Goal: Task Accomplishment & Management: Complete application form

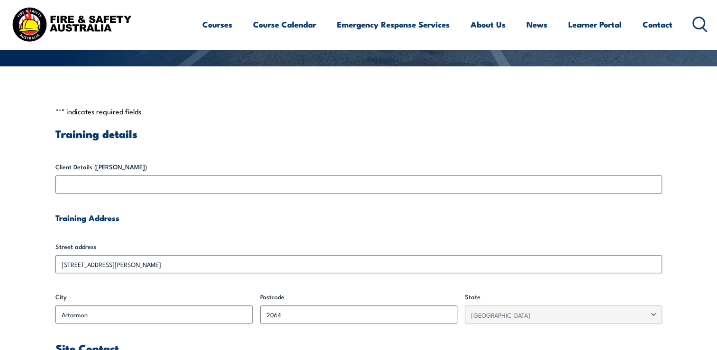
scroll to position [215, 0]
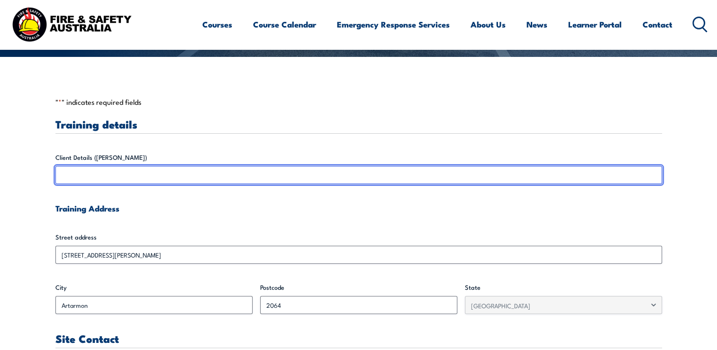
click at [150, 173] on input "Client Details ([PERSON_NAME])" at bounding box center [358, 175] width 606 height 18
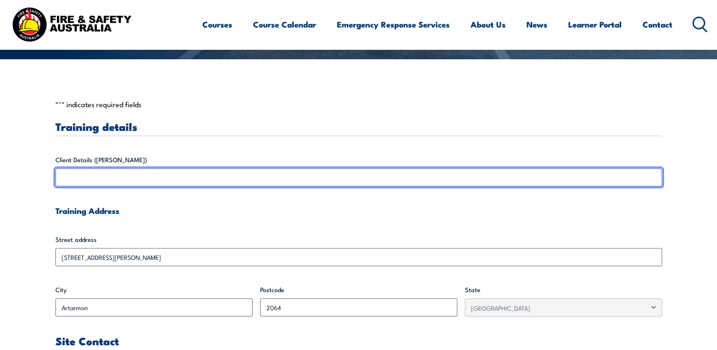
scroll to position [208, 0]
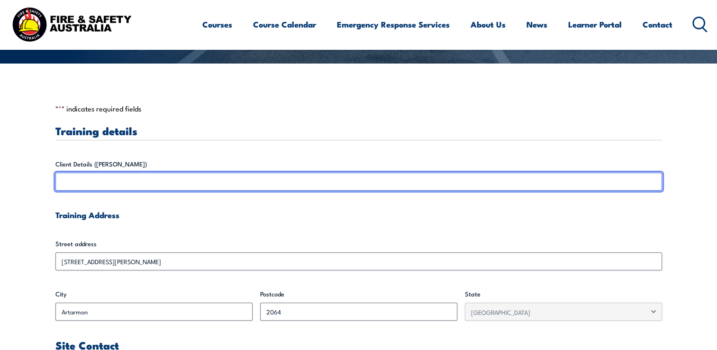
click at [89, 176] on input "Client Details ([PERSON_NAME])" at bounding box center [358, 181] width 606 height 18
click at [76, 180] on input "Client Details ([PERSON_NAME])" at bounding box center [358, 181] width 606 height 18
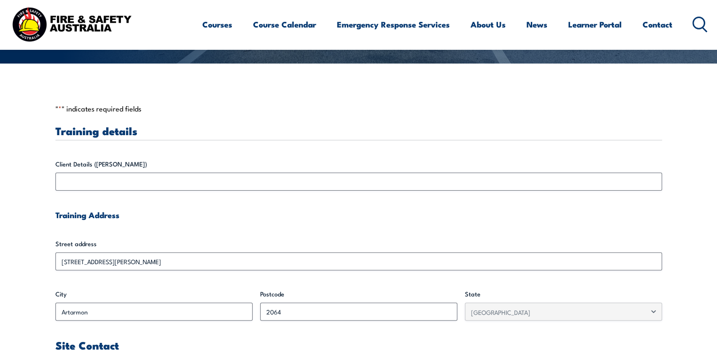
click at [174, 219] on h4 "Training Address" at bounding box center [358, 214] width 606 height 10
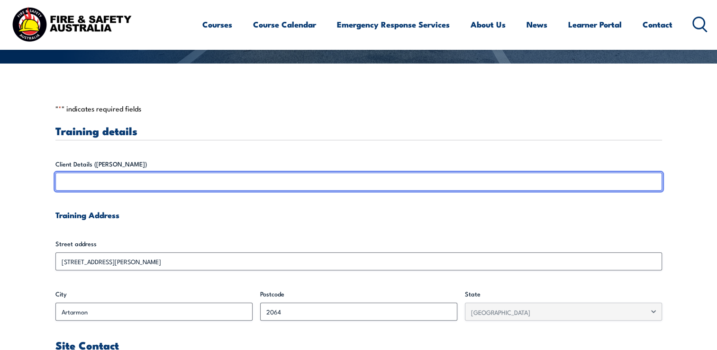
click at [115, 179] on input "Client Details ([PERSON_NAME])" at bounding box center [358, 181] width 606 height 18
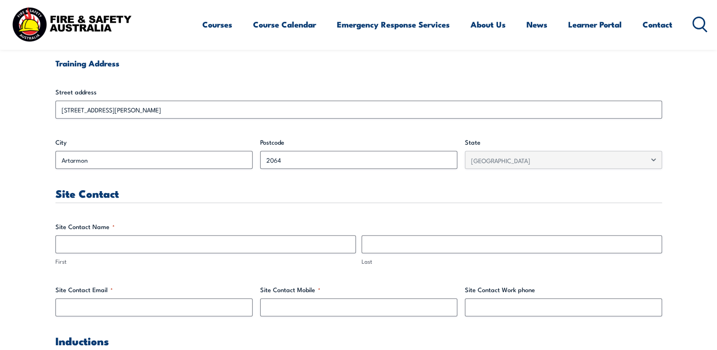
scroll to position [441, 0]
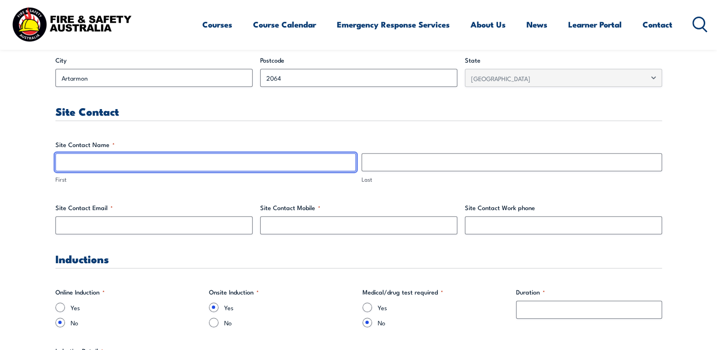
click at [114, 162] on input "First" at bounding box center [205, 162] width 300 height 18
type input "[PERSON_NAME]"
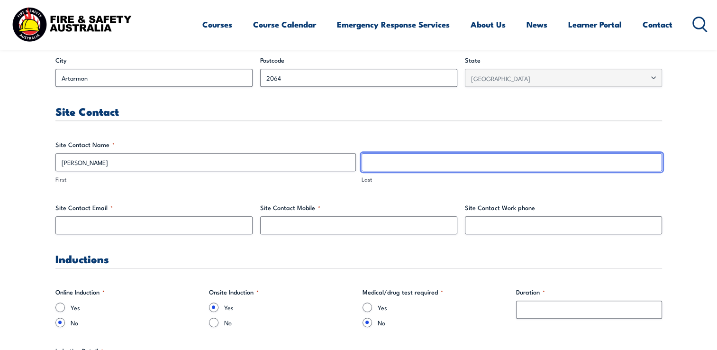
type input "Welsh"
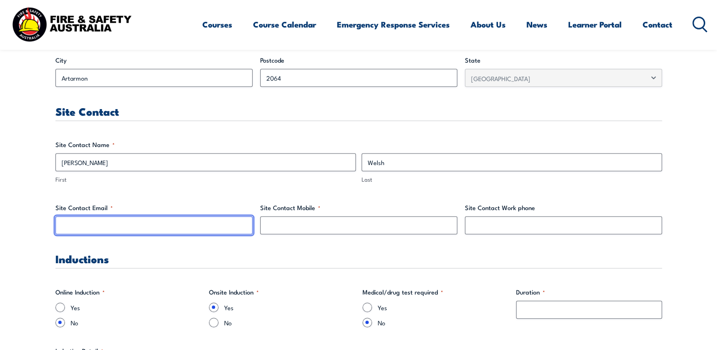
type input "[PERSON_NAME][EMAIL_ADDRESS][DOMAIN_NAME]"
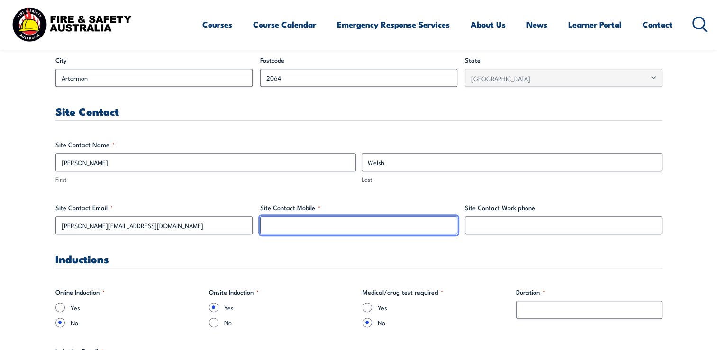
type input "0418405669"
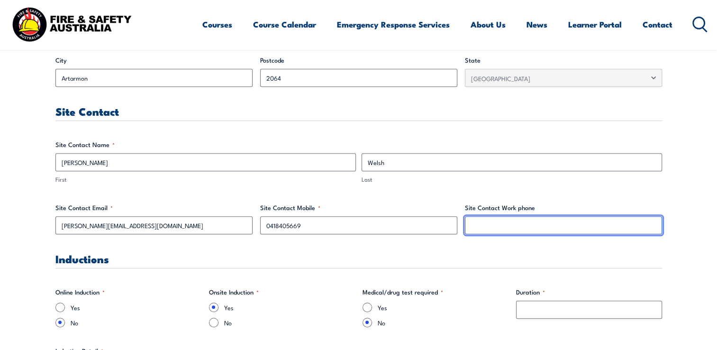
click at [479, 228] on input "Site Contact Work phone" at bounding box center [563, 225] width 197 height 18
type input "0418405669"
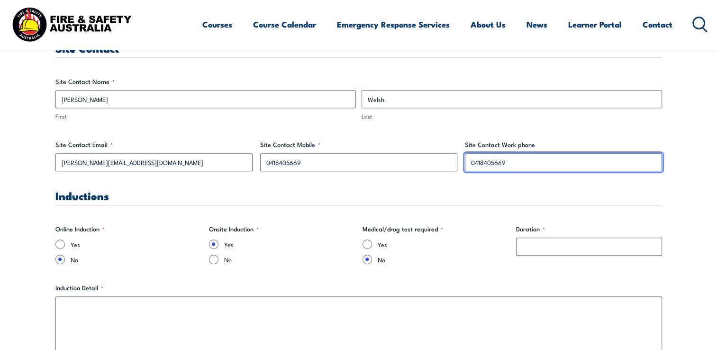
scroll to position [536, 0]
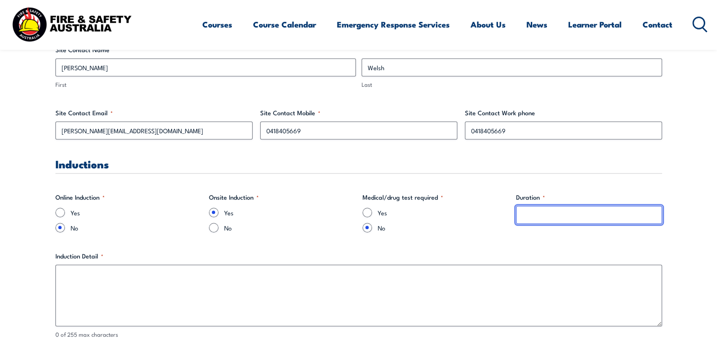
click at [531, 216] on input "Duration *" at bounding box center [589, 215] width 146 height 18
type input "1 day"
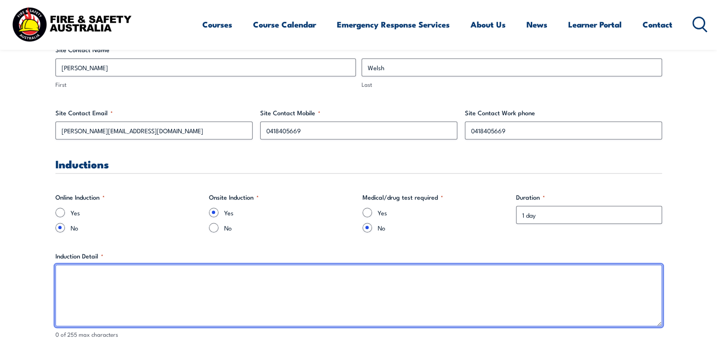
click at [83, 274] on textarea "Induction Detail *" at bounding box center [358, 295] width 606 height 62
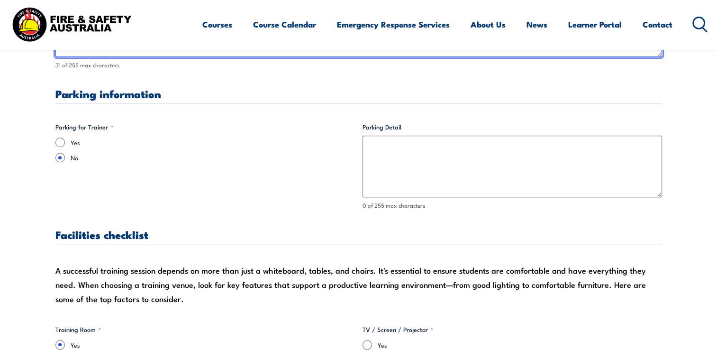
scroll to position [814, 0]
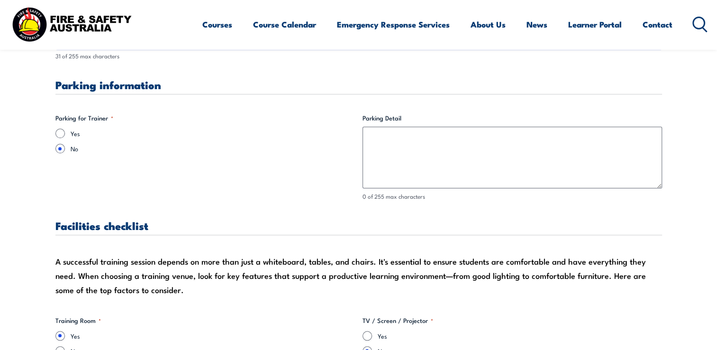
type textarea "Overhead Bridge / Gantry Crane"
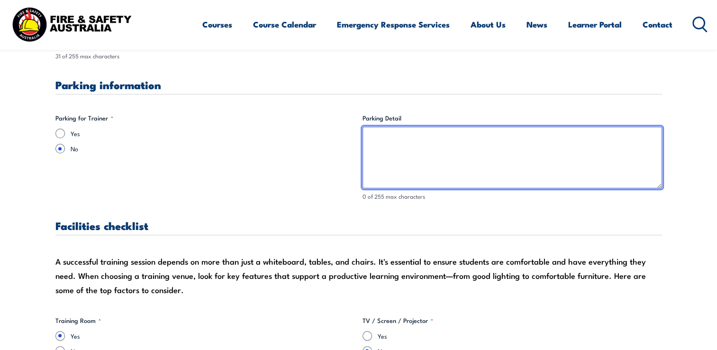
click at [383, 136] on textarea "Parking Detail" at bounding box center [511, 157] width 299 height 62
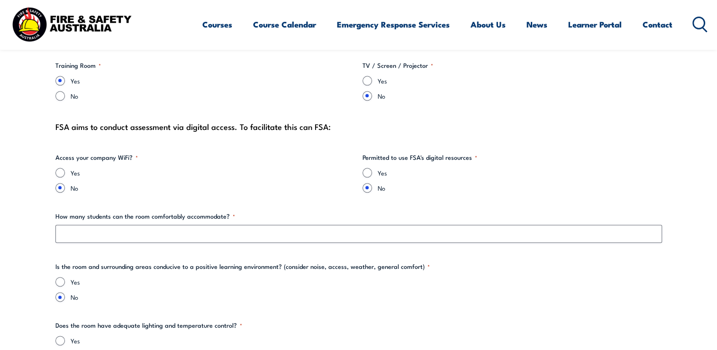
scroll to position [1073, 0]
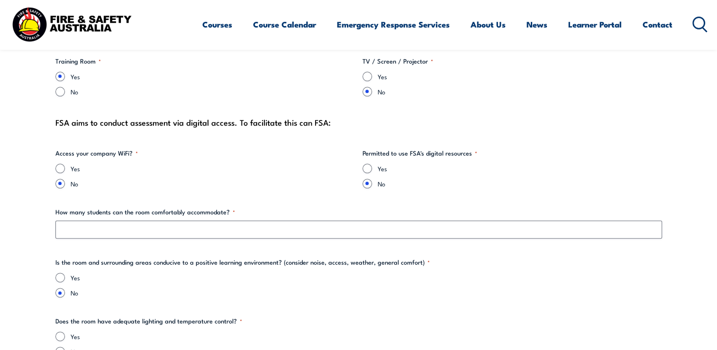
type textarea "Parking on [GEOGRAPHIC_DATA][PERSON_NAME]"
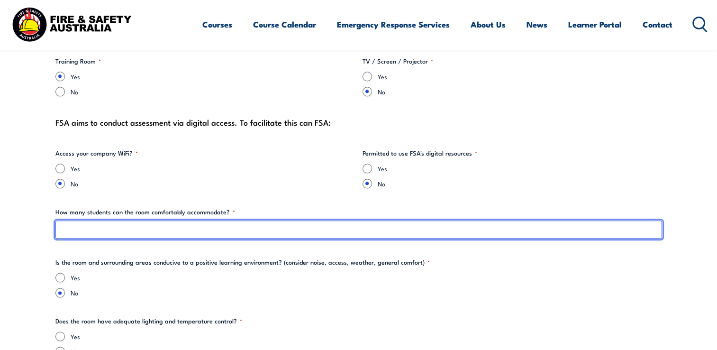
click at [87, 227] on input "How many students can the room comfortably accommodate? *" at bounding box center [358, 229] width 606 height 18
type input "+10"
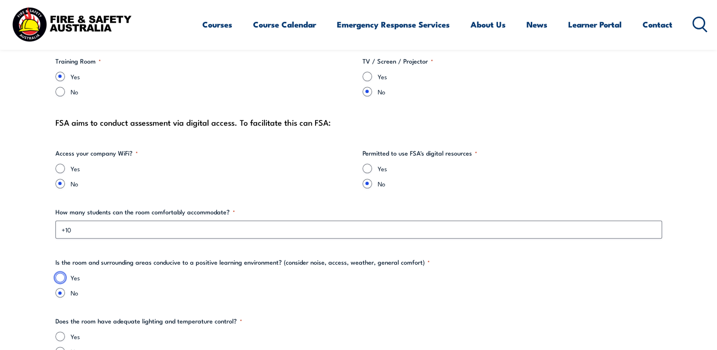
click at [63, 275] on input "Yes" at bounding box center [59, 276] width 9 height 9
radio input "true"
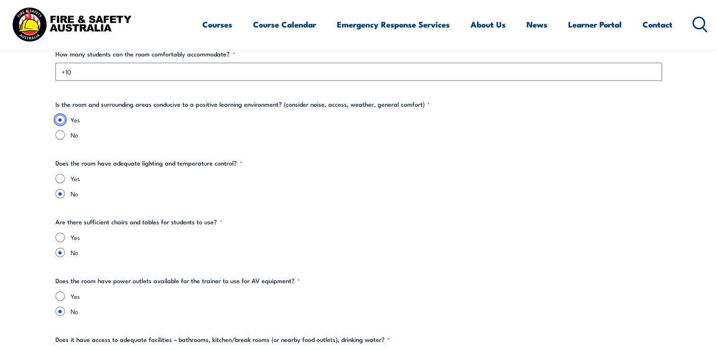
scroll to position [1232, 0]
click at [61, 174] on input "Yes" at bounding box center [59, 177] width 9 height 9
radio input "true"
click at [63, 234] on input "Yes" at bounding box center [59, 236] width 9 height 9
radio input "true"
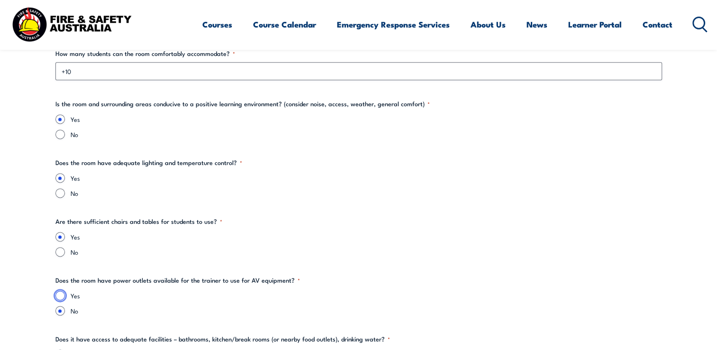
click at [63, 295] on input "Yes" at bounding box center [59, 294] width 9 height 9
radio input "true"
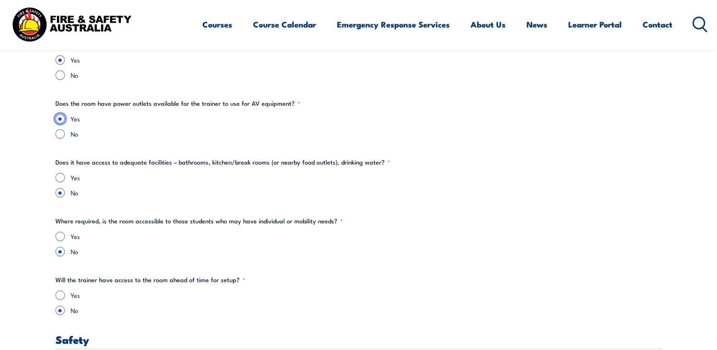
scroll to position [1427, 0]
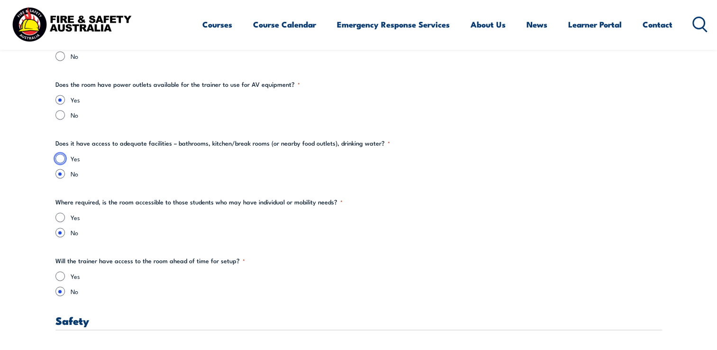
click at [56, 160] on input "Yes" at bounding box center [59, 157] width 9 height 9
radio input "true"
click at [63, 218] on input "Yes" at bounding box center [59, 216] width 9 height 9
radio input "true"
click at [61, 277] on input "Yes" at bounding box center [59, 275] width 9 height 9
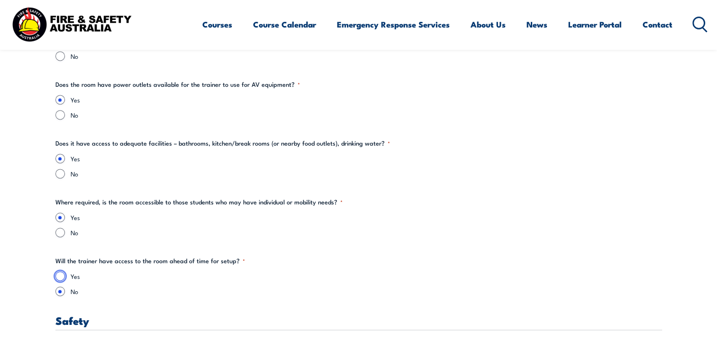
radio input "true"
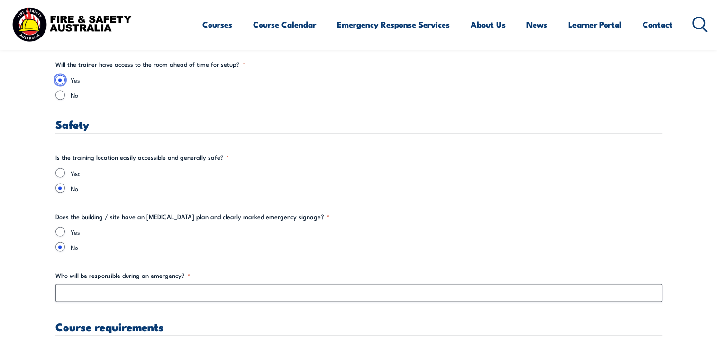
scroll to position [1636, 0]
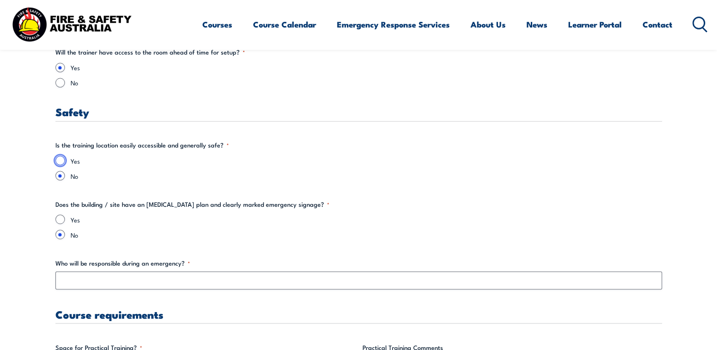
click at [63, 161] on input "Yes" at bounding box center [59, 159] width 9 height 9
radio input "true"
click at [62, 219] on input "Yes" at bounding box center [59, 218] width 9 height 9
radio input "true"
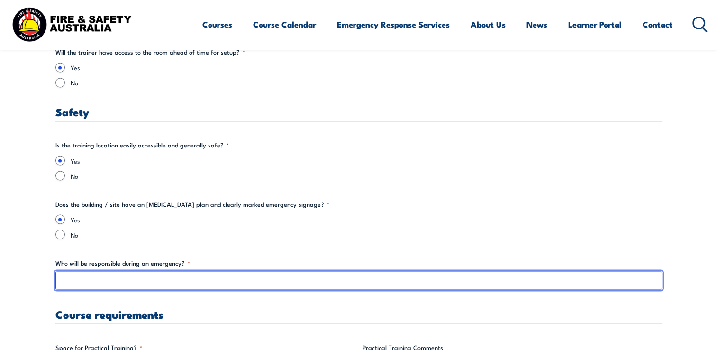
click at [77, 279] on input "Who will be responsible during an emergency? *" at bounding box center [358, 280] width 606 height 18
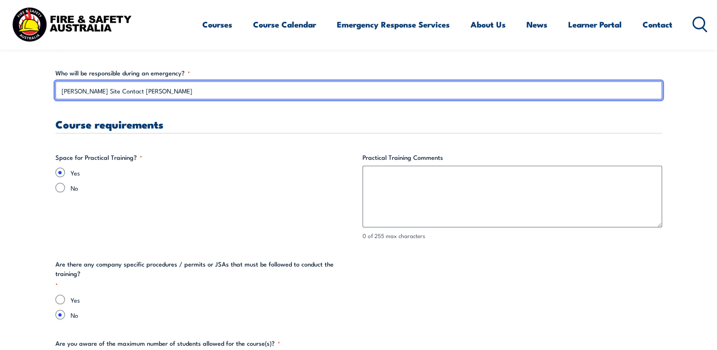
scroll to position [1844, 0]
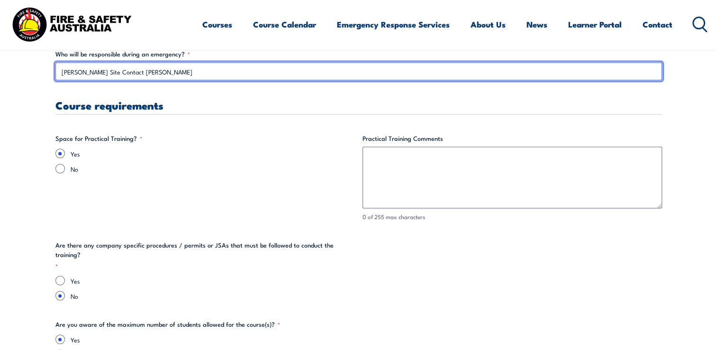
type input "[PERSON_NAME] Site Contact [PERSON_NAME]"
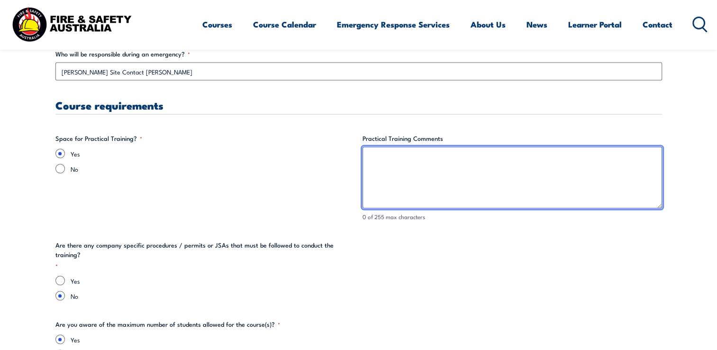
click at [394, 158] on textarea "Practical Training Comments" at bounding box center [511, 178] width 299 height 62
type textarea "Overhead Crane available for training"
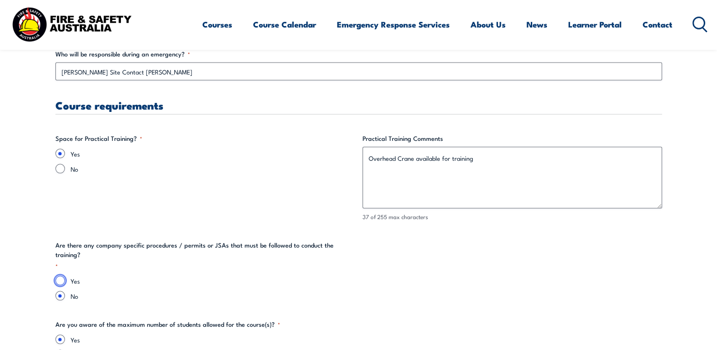
click at [60, 276] on input "Yes" at bounding box center [59, 280] width 9 height 9
radio input "true"
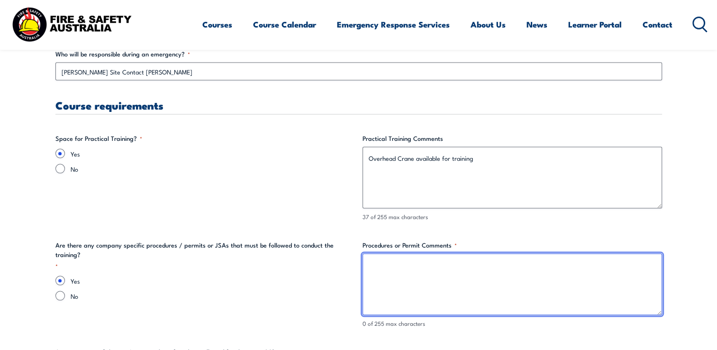
click at [380, 263] on textarea "Procedures or Permit Comments *" at bounding box center [511, 284] width 299 height 62
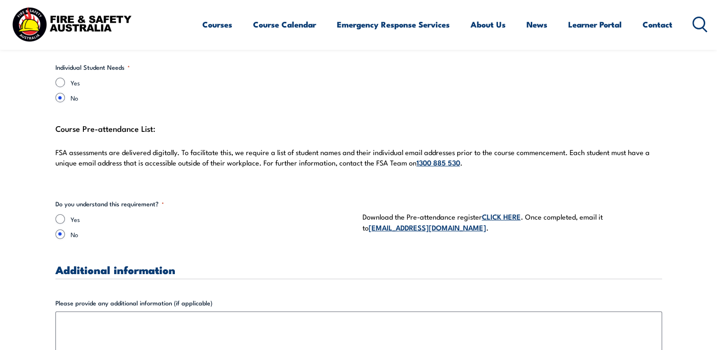
scroll to position [2710, 0]
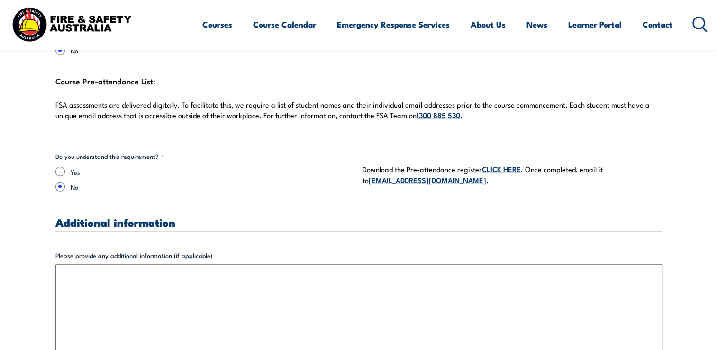
type textarea "Trainer Certified"
click at [61, 169] on input "Yes" at bounding box center [59, 171] width 9 height 9
radio input "true"
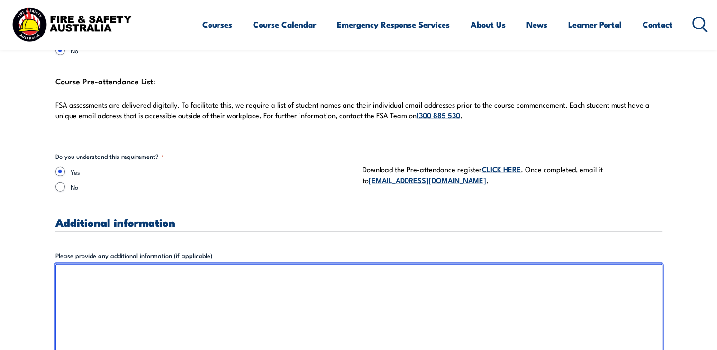
click at [86, 272] on textarea "Please provide any additional information (if applicable)" at bounding box center [358, 332] width 606 height 136
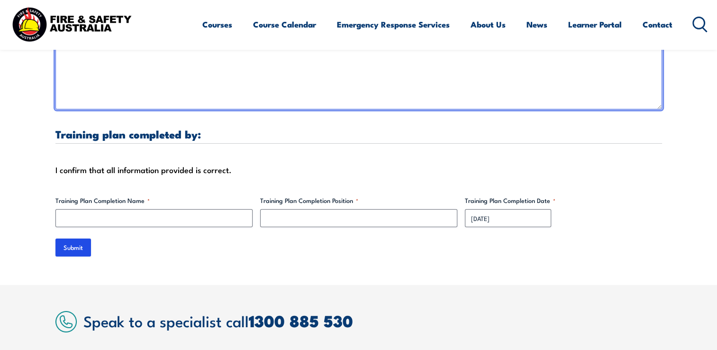
scroll to position [3020, 0]
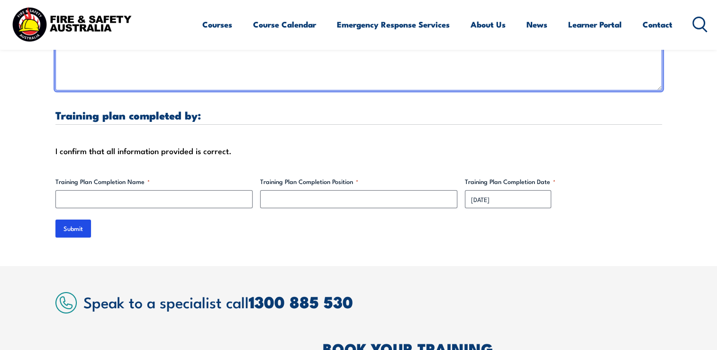
type textarea "Contact [PERSON_NAME] when arriving on site Sign in at gatehouse Full PPE requi…"
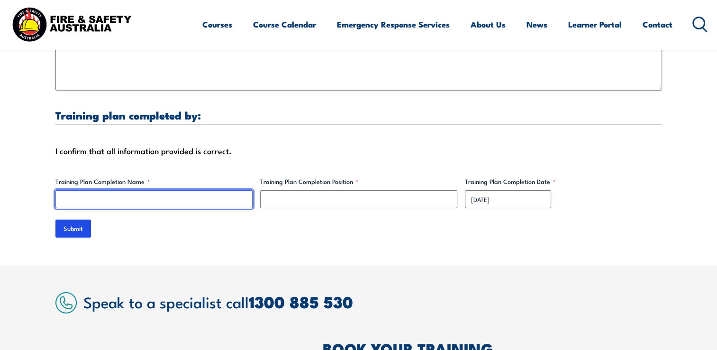
click at [105, 195] on input "Training Plan Completion Name *" at bounding box center [153, 199] width 197 height 18
type input "[PERSON_NAME]"
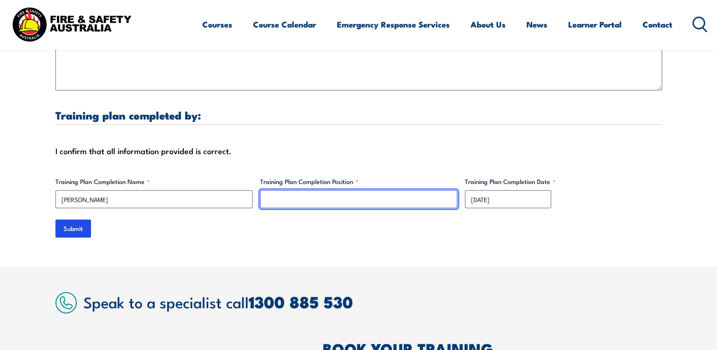
click at [290, 191] on input "Training Plan Completion Position *" at bounding box center [358, 199] width 197 height 18
click at [267, 196] on input "Project Manager" at bounding box center [358, 199] width 197 height 18
click at [266, 196] on input "Project Manager" at bounding box center [358, 199] width 197 height 18
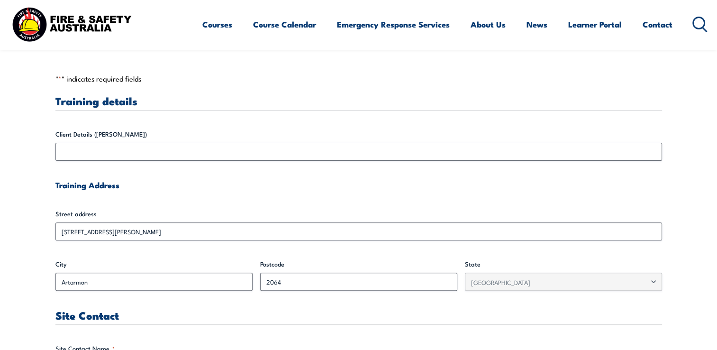
scroll to position [225, 0]
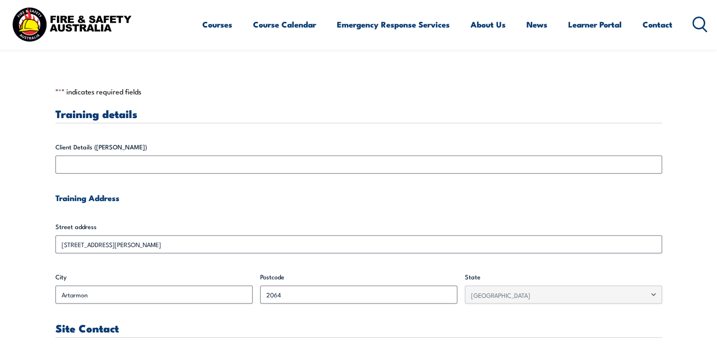
type input "IMS Project Manager"
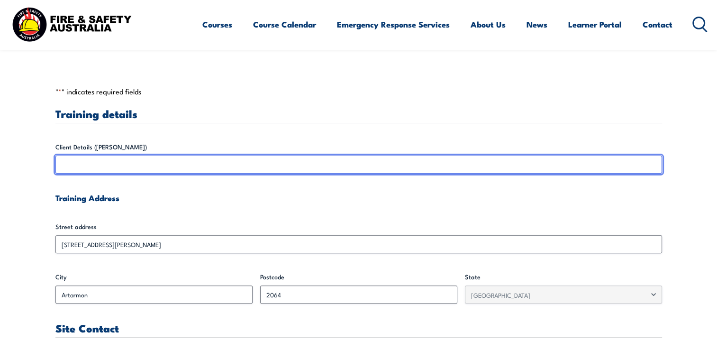
click at [102, 164] on input "Client Details ([PERSON_NAME])" at bounding box center [358, 164] width 606 height 18
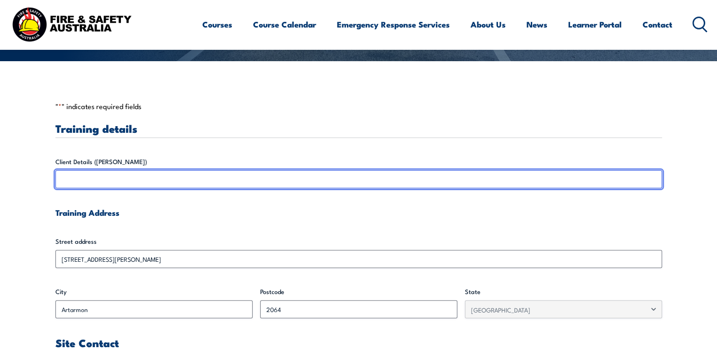
scroll to position [215, 0]
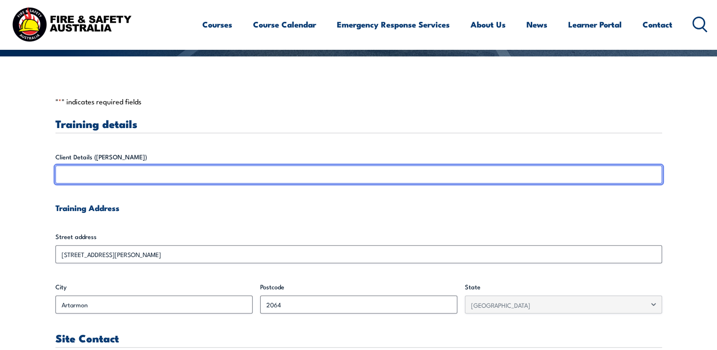
click at [103, 173] on input "Client Details ([PERSON_NAME])" at bounding box center [358, 174] width 606 height 18
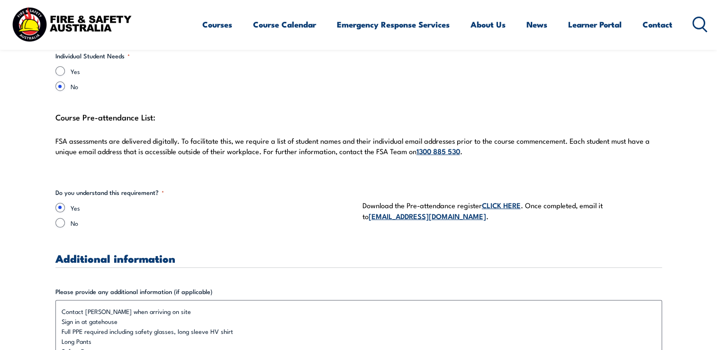
scroll to position [2712, 0]
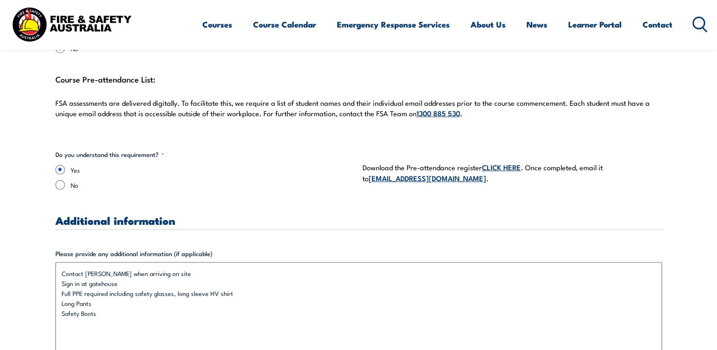
click at [506, 169] on link "CLICK HERE" at bounding box center [501, 167] width 39 height 10
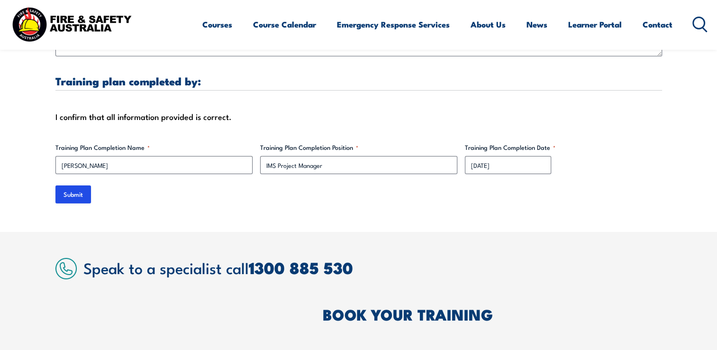
scroll to position [3050, 0]
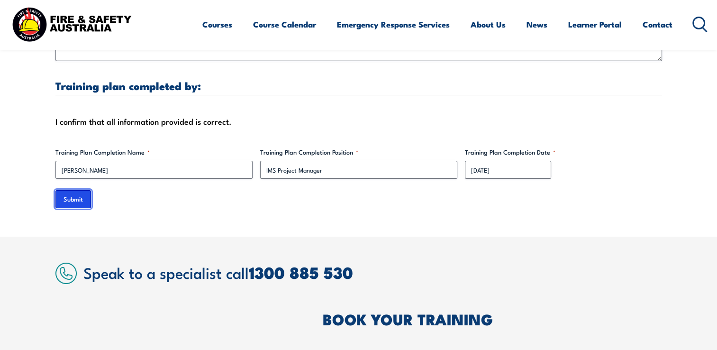
click at [72, 199] on input "Submit" at bounding box center [73, 199] width 36 height 18
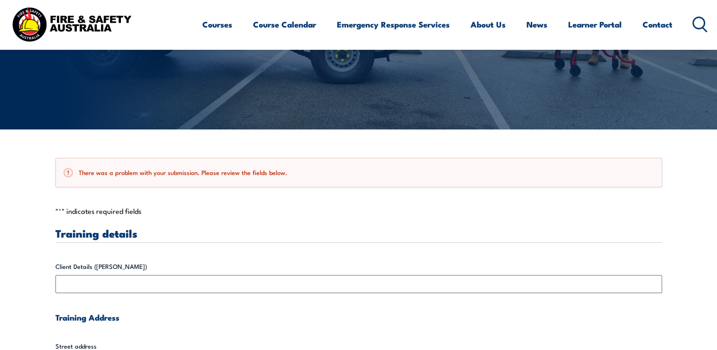
scroll to position [139, 0]
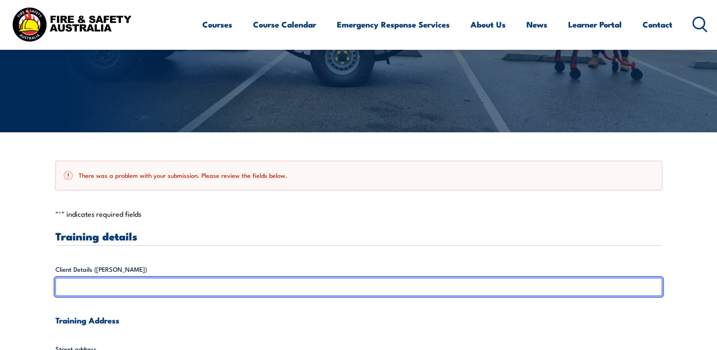
click at [182, 283] on input "Client Details ([PERSON_NAME])" at bounding box center [358, 287] width 606 height 18
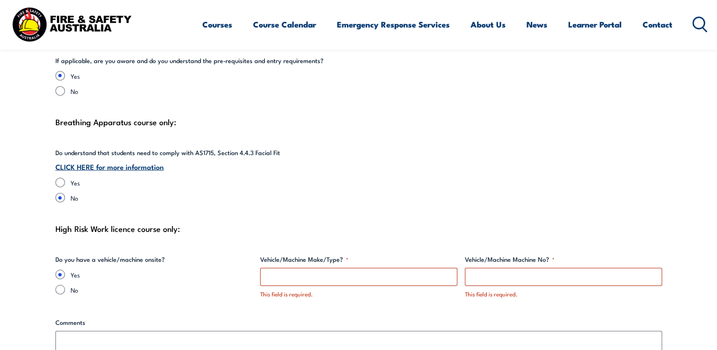
scroll to position [2320, 0]
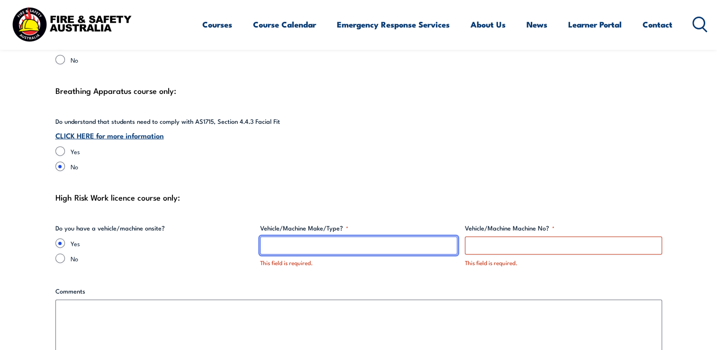
click at [318, 246] on input "Vehicle/Machine Make/Type? *" at bounding box center [358, 245] width 197 height 18
type input "N/A"
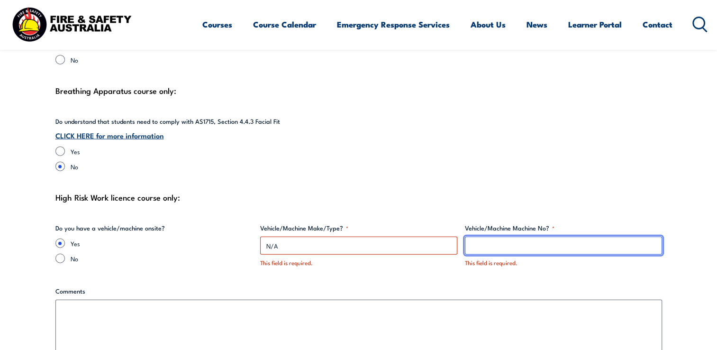
click at [500, 243] on input "Vehicle/Machine Machine No? *" at bounding box center [563, 245] width 197 height 18
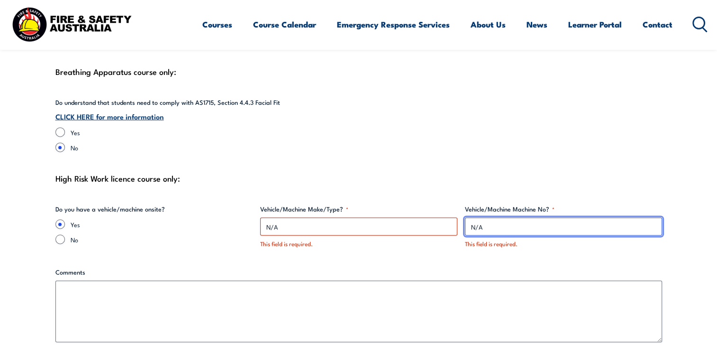
scroll to position [2358, 0]
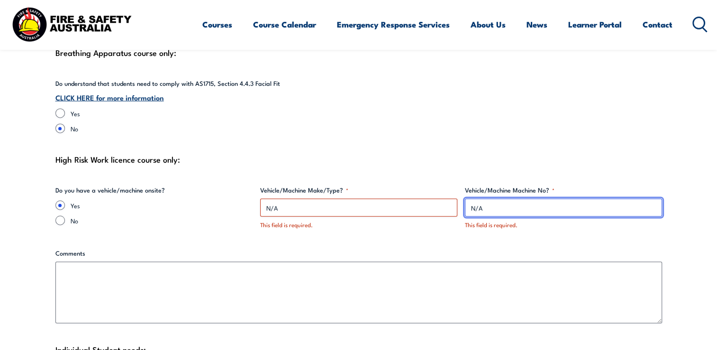
type input "N/A"
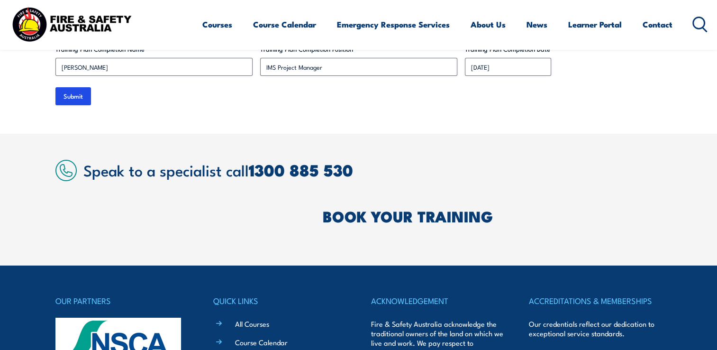
scroll to position [3212, 0]
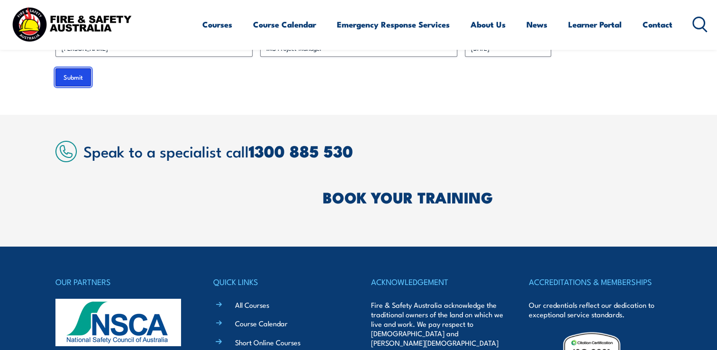
click at [83, 77] on input "Submit" at bounding box center [73, 77] width 36 height 18
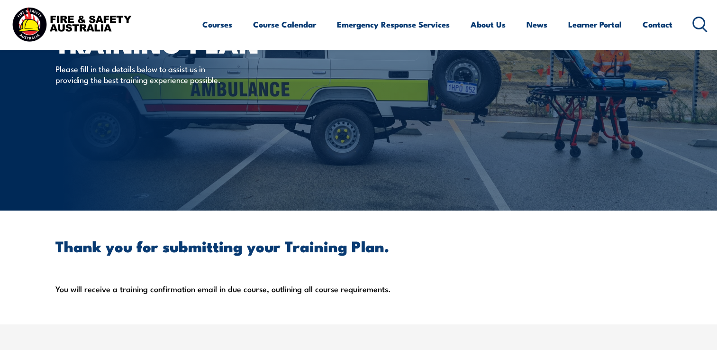
scroll to position [0, 0]
